Goal: Task Accomplishment & Management: Manage account settings

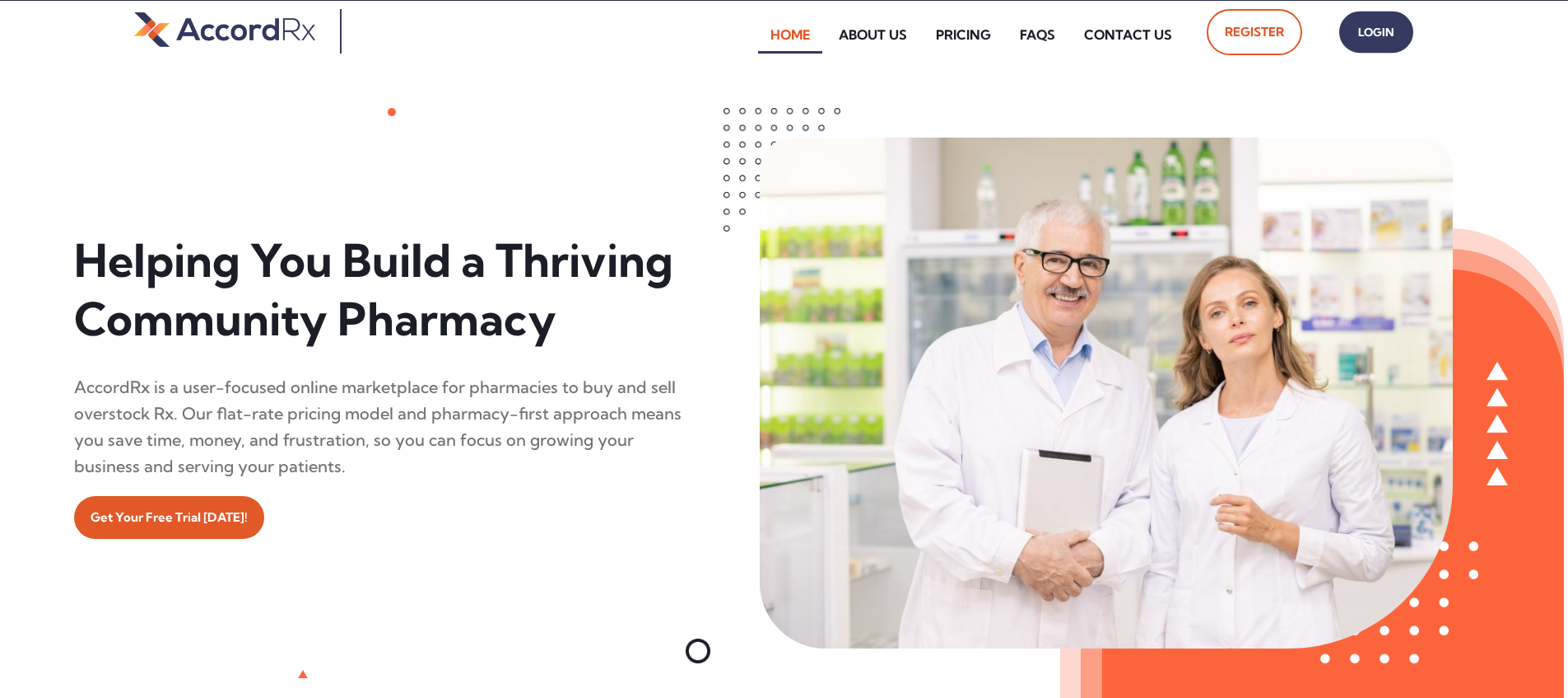
click at [752, 38] on span "Login" at bounding box center [1376, 32] width 41 height 24
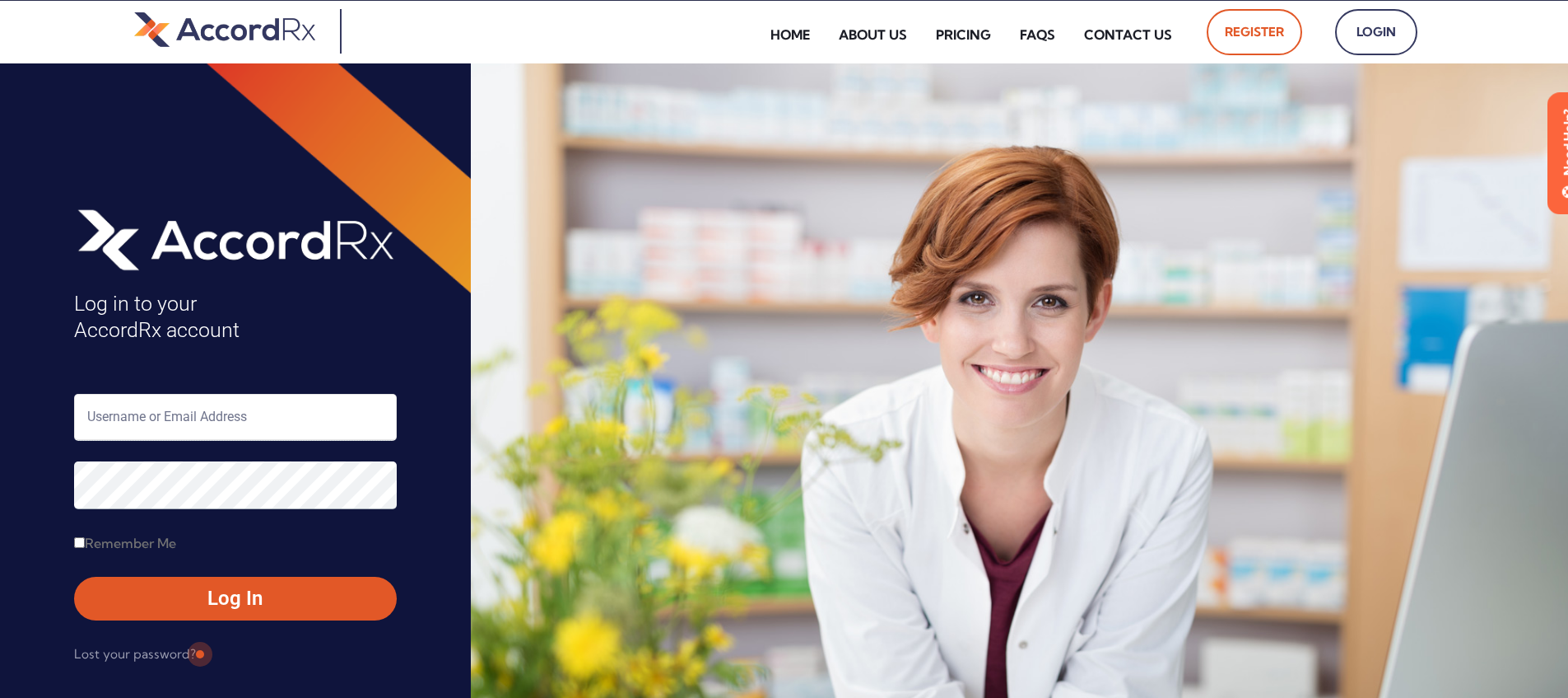
click at [141, 413] on input "text" at bounding box center [235, 417] width 322 height 47
type input "ARX-[PERSON_NAME]"
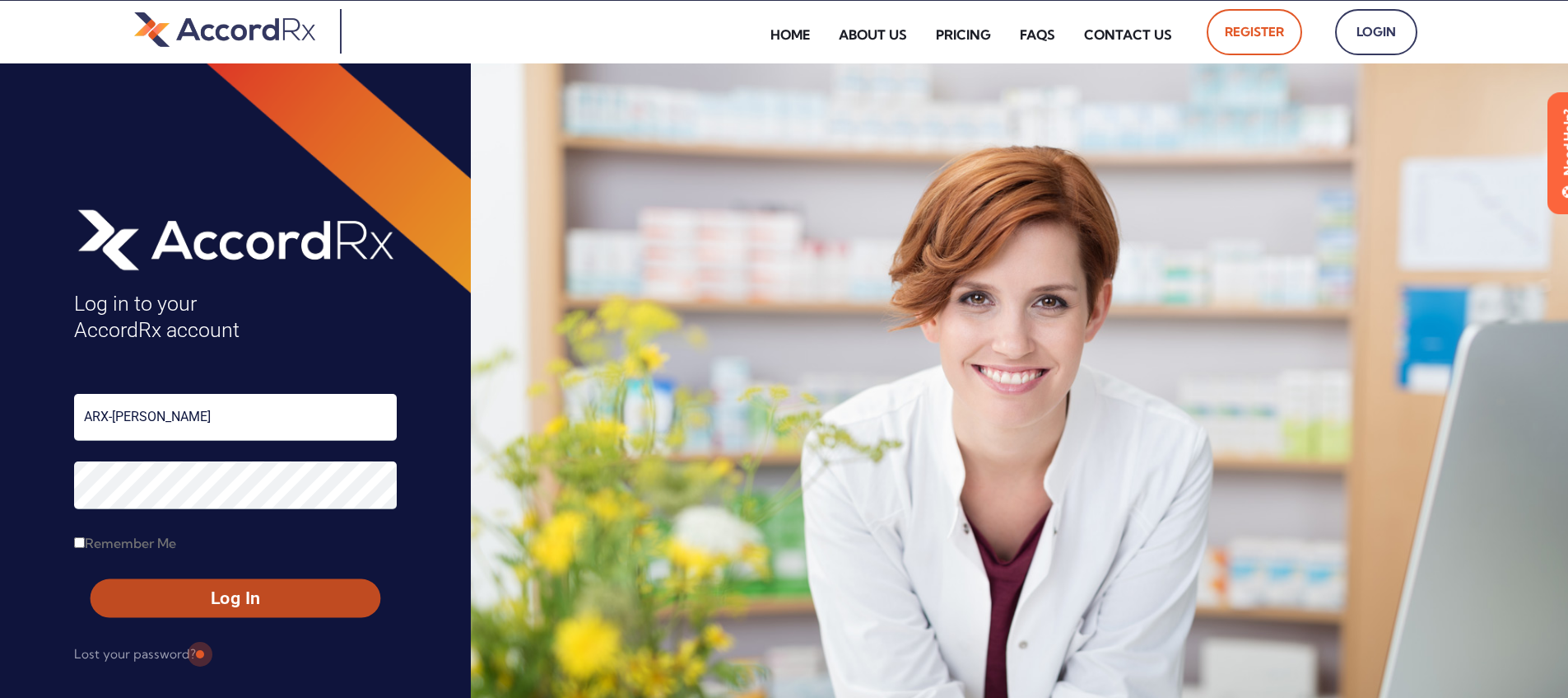
click at [197, 592] on span "Log In" at bounding box center [235, 598] width 260 height 24
